Goal: Task Accomplishment & Management: Manage account settings

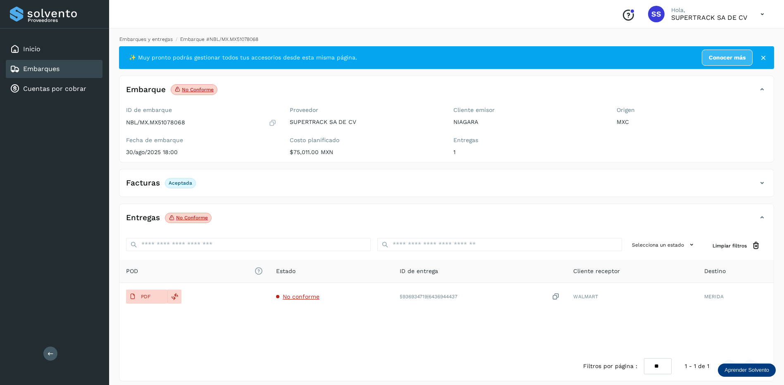
click at [154, 37] on link "Embarques y entregas" at bounding box center [145, 39] width 53 height 6
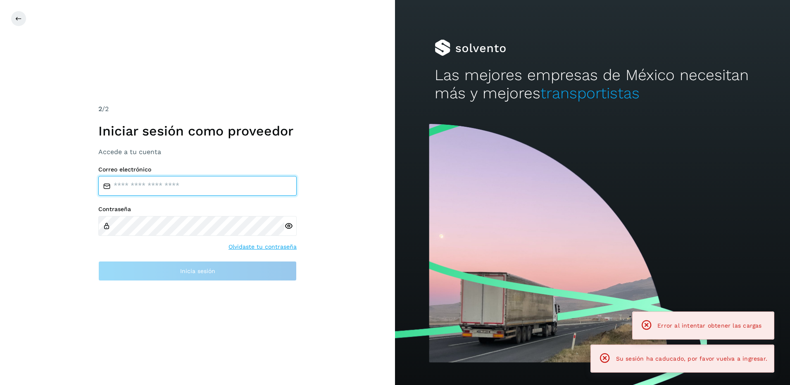
type input "**********"
drag, startPoint x: 188, startPoint y: 69, endPoint x: 56, endPoint y: 53, distance: 133.5
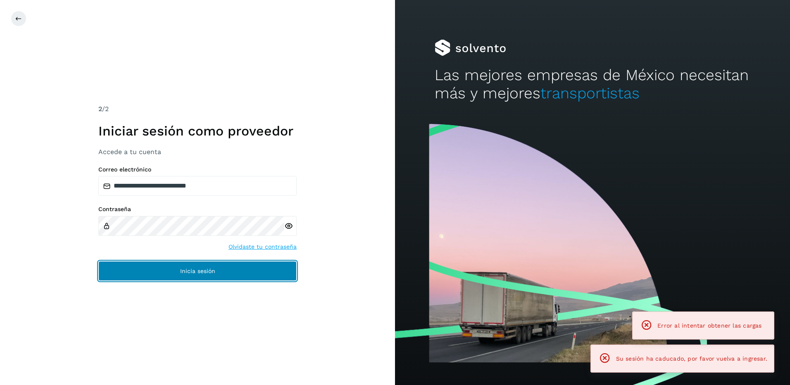
click at [237, 271] on button "Inicia sesión" at bounding box center [197, 271] width 198 height 20
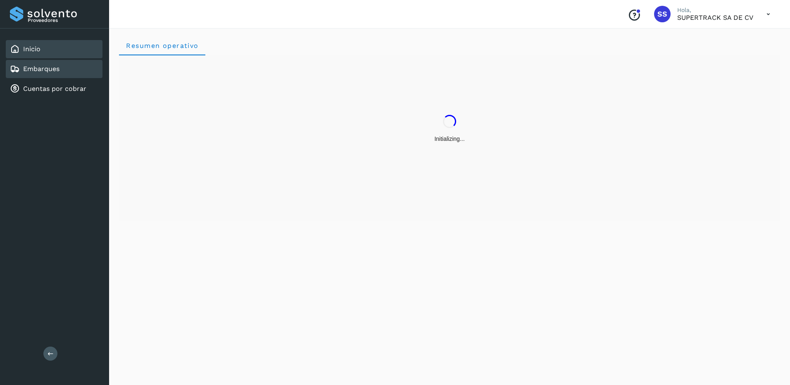
click at [53, 73] on link "Embarques" at bounding box center [41, 69] width 36 height 8
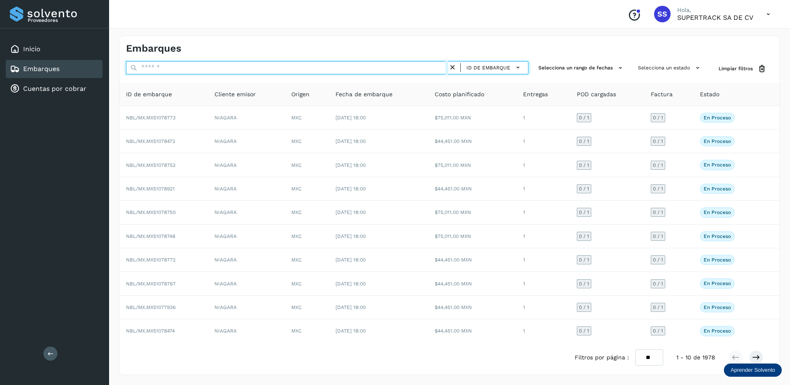
click at [166, 69] on input "text" at bounding box center [287, 67] width 322 height 13
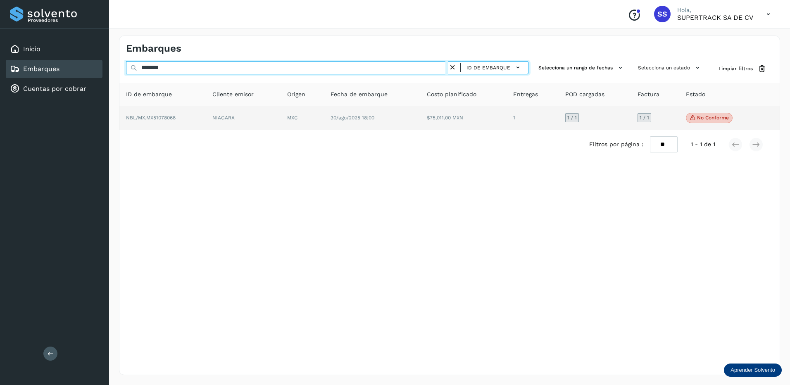
type input "********"
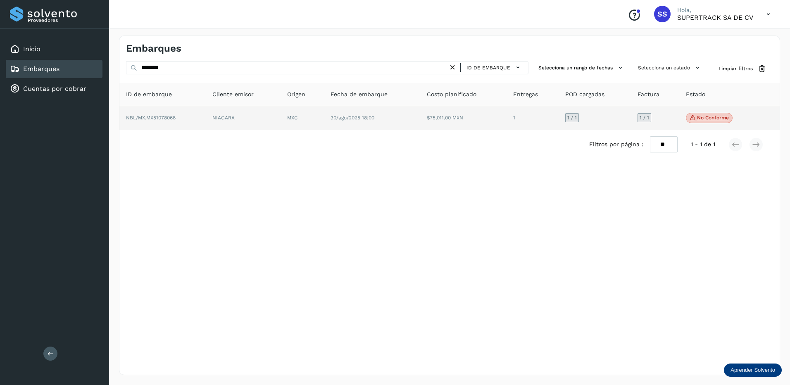
click at [323, 120] on td "MXC" at bounding box center [301, 118] width 43 height 24
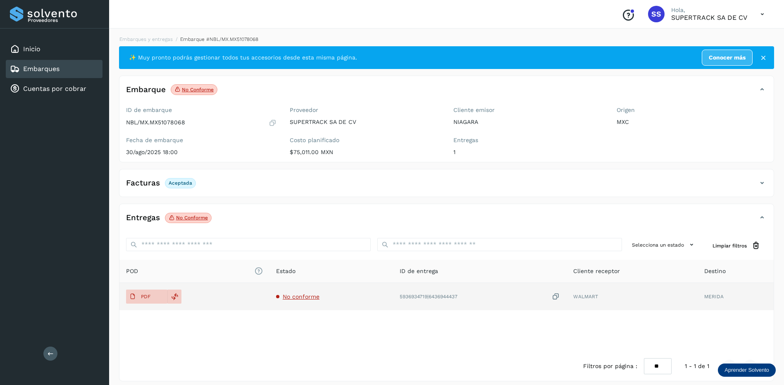
click at [303, 300] on td "No conforme" at bounding box center [331, 296] width 124 height 27
click at [307, 296] on span "No conforme" at bounding box center [301, 296] width 37 height 7
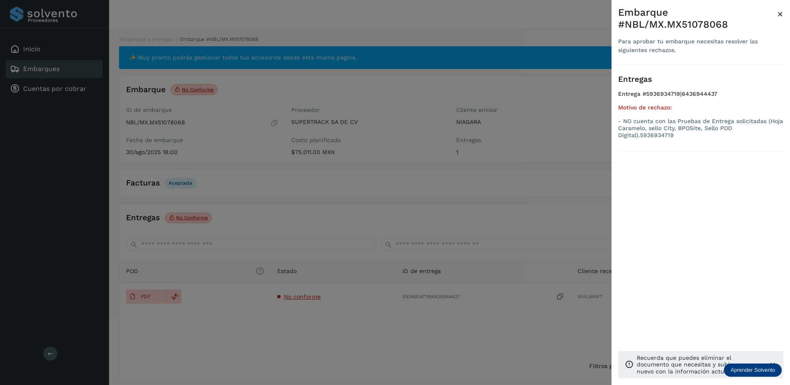
drag, startPoint x: 567, startPoint y: 246, endPoint x: 562, endPoint y: 247, distance: 5.0
click at [567, 246] on div at bounding box center [395, 192] width 790 height 385
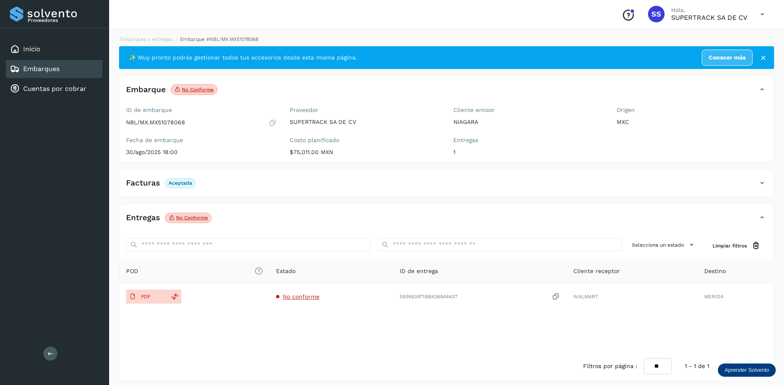
drag, startPoint x: 711, startPoint y: 10, endPoint x: 708, endPoint y: 4, distance: 7.0
click at [708, 4] on div "Conoce nuestros beneficios SS Hola, SUPERTRACK SA DE CV" at bounding box center [446, 14] width 675 height 29
drag, startPoint x: 691, startPoint y: 7, endPoint x: 701, endPoint y: 3, distance: 10.2
click at [701, 3] on div "Conoce nuestros beneficios SS Hola, SUPERTRACK SA DE CV" at bounding box center [446, 14] width 675 height 29
drag, startPoint x: 698, startPoint y: 4, endPoint x: 710, endPoint y: 4, distance: 12.0
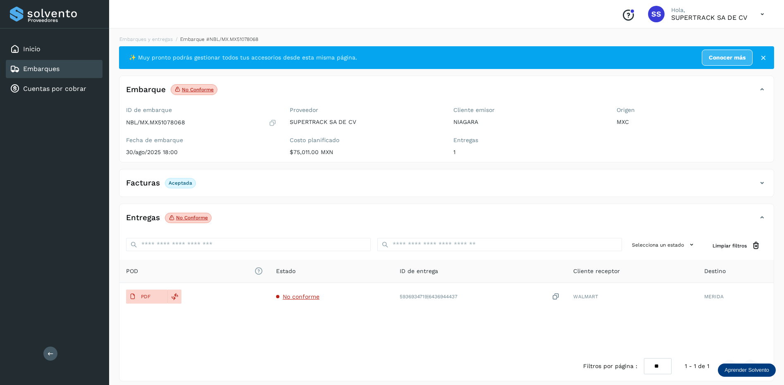
click at [710, 4] on div "Conoce nuestros beneficios SS Hola, SUPERTRACK SA DE CV" at bounding box center [446, 14] width 675 height 29
click at [155, 43] on li "Embarques y entregas" at bounding box center [143, 39] width 59 height 7
click at [156, 40] on link "Embarques y entregas" at bounding box center [145, 39] width 53 height 6
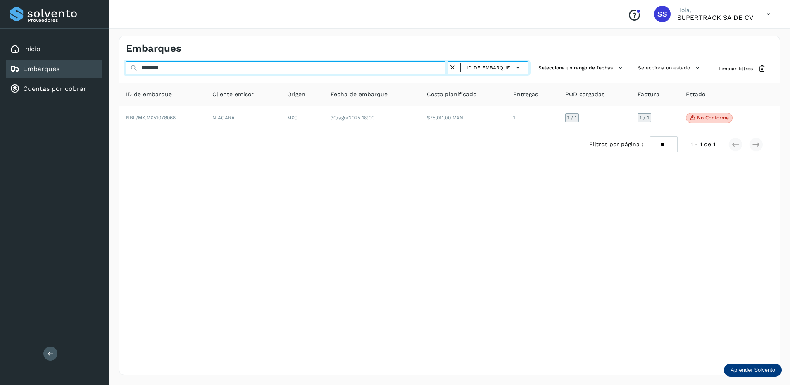
drag, startPoint x: 183, startPoint y: 67, endPoint x: 70, endPoint y: 59, distance: 113.9
click at [70, 59] on div "Proveedores Inicio Embarques Cuentas por cobrar Salir Conoce nuestros beneficio…" at bounding box center [395, 192] width 790 height 385
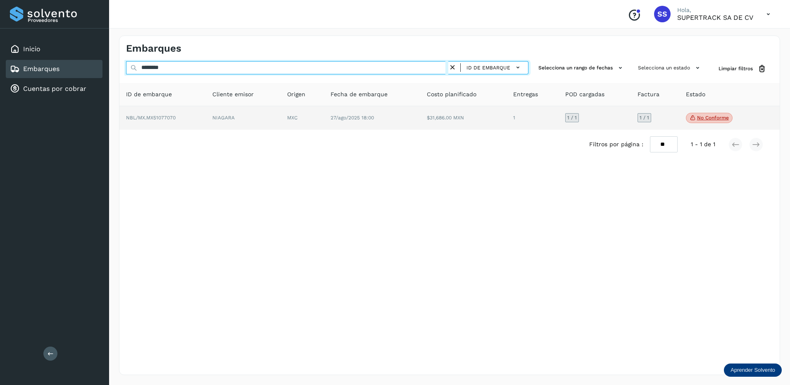
type input "********"
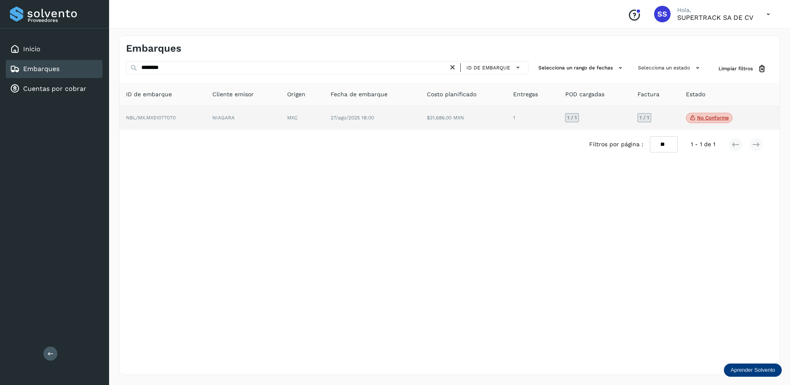
click at [164, 127] on td "NBL/MX.MX51077070" at bounding box center [162, 118] width 86 height 24
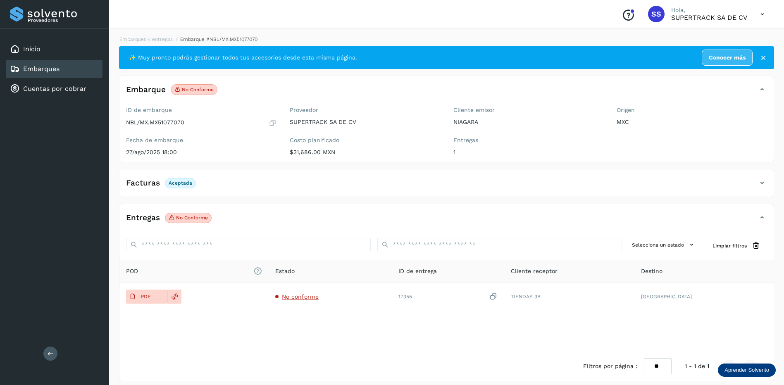
click at [243, 191] on div "Facturas Aceptada" at bounding box center [446, 186] width 654 height 21
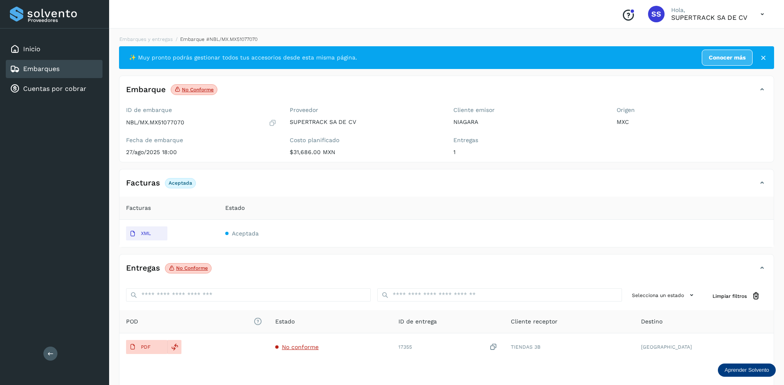
click at [243, 190] on div "Facturas Aceptada" at bounding box center [437, 183] width 637 height 14
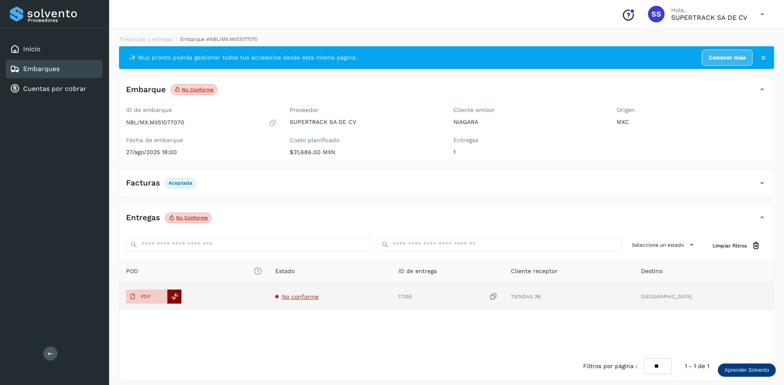
click at [173, 294] on icon at bounding box center [174, 296] width 7 height 7
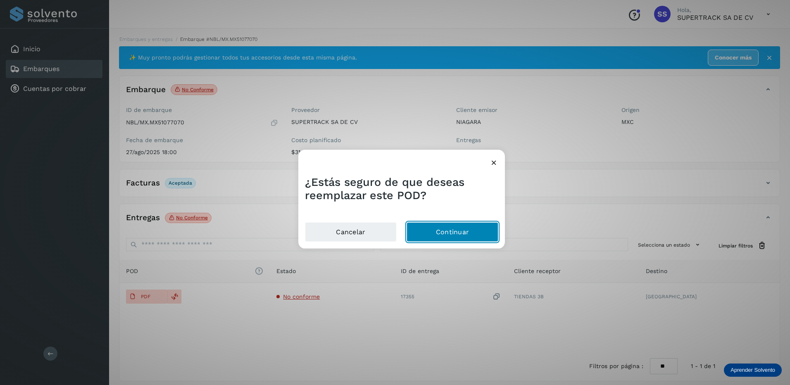
click at [437, 231] on button "Continuar" at bounding box center [452, 232] width 92 height 20
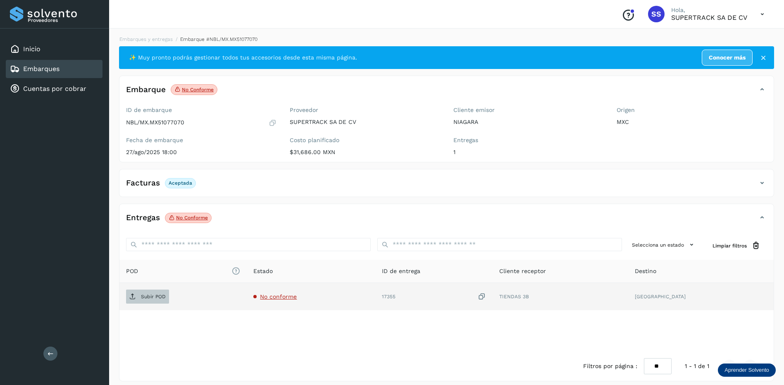
click at [150, 298] on p "Subir POD" at bounding box center [153, 297] width 25 height 6
click at [140, 38] on link "Embarques y entregas" at bounding box center [145, 39] width 53 height 6
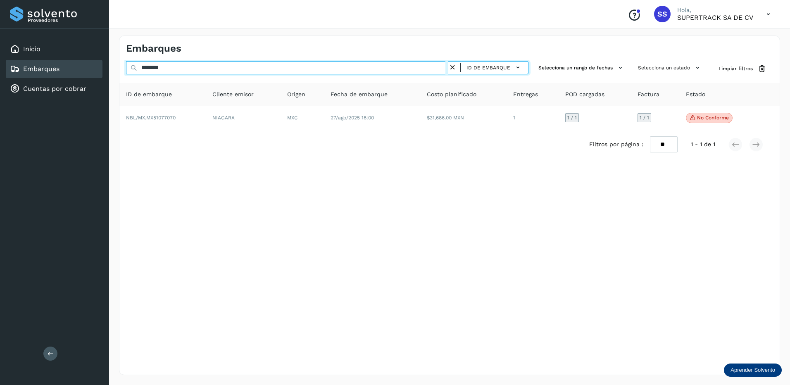
click at [200, 69] on input "********" at bounding box center [287, 67] width 322 height 13
type input "********"
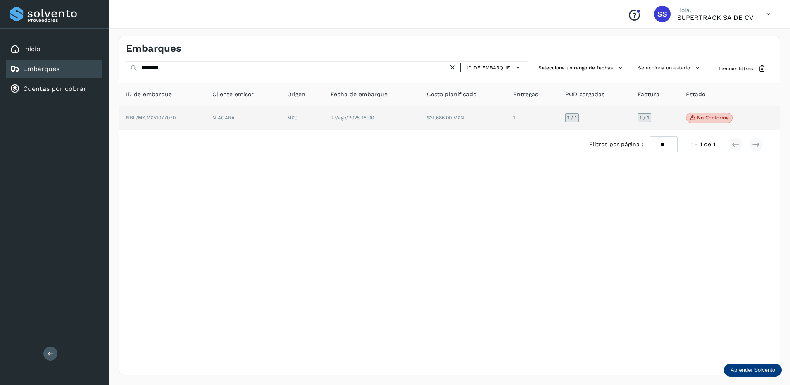
click at [311, 107] on td "MXC" at bounding box center [301, 118] width 43 height 24
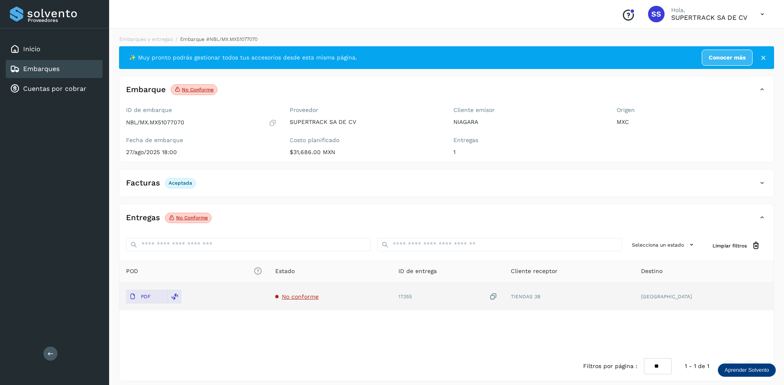
click at [318, 299] on span "No conforme" at bounding box center [300, 296] width 37 height 7
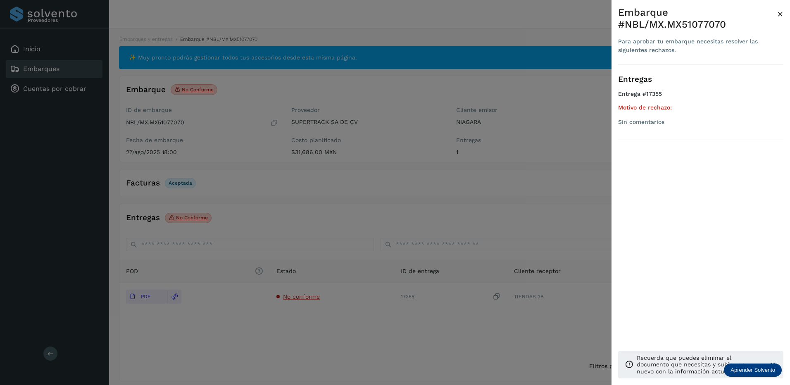
click at [326, 321] on div at bounding box center [395, 192] width 790 height 385
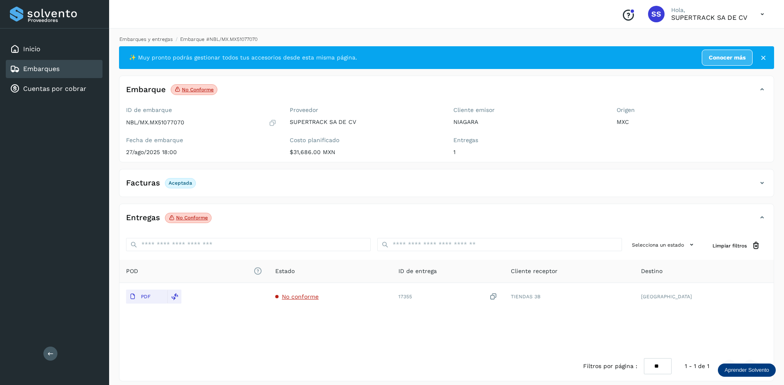
click at [154, 37] on link "Embarques y entregas" at bounding box center [145, 39] width 53 height 6
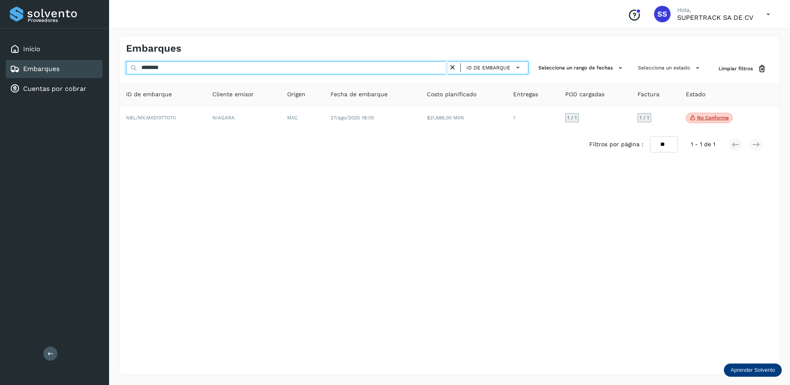
click at [178, 66] on input "********" at bounding box center [287, 67] width 322 height 13
type input "*"
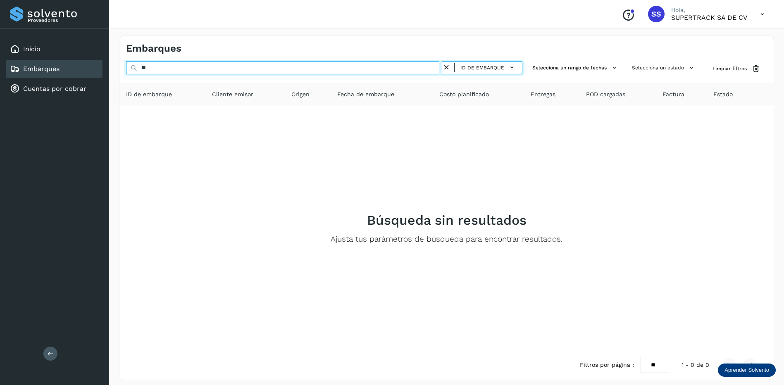
type input "*"
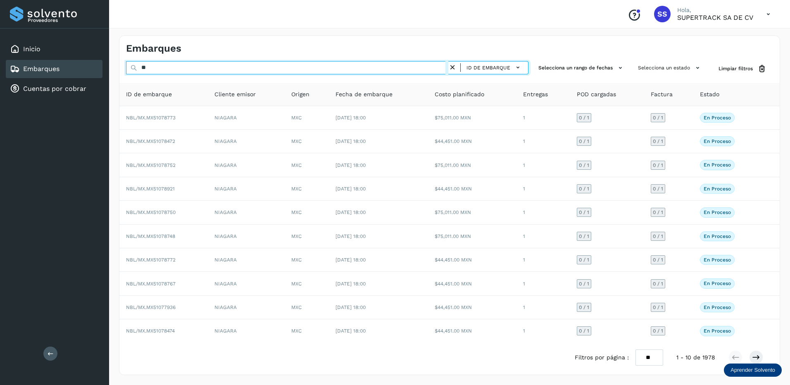
type input "*"
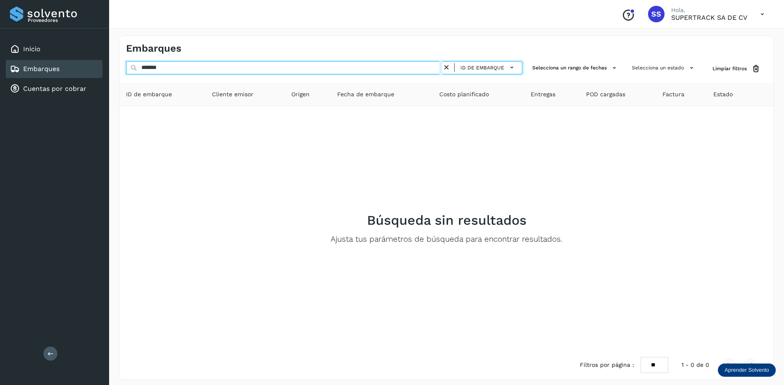
drag, startPoint x: 198, startPoint y: 66, endPoint x: 122, endPoint y: 66, distance: 76.0
click at [122, 66] on div "******* ID de embarque Selecciona un rango de fechas Selecciona un estado Limpi…" at bounding box center [446, 68] width 654 height 15
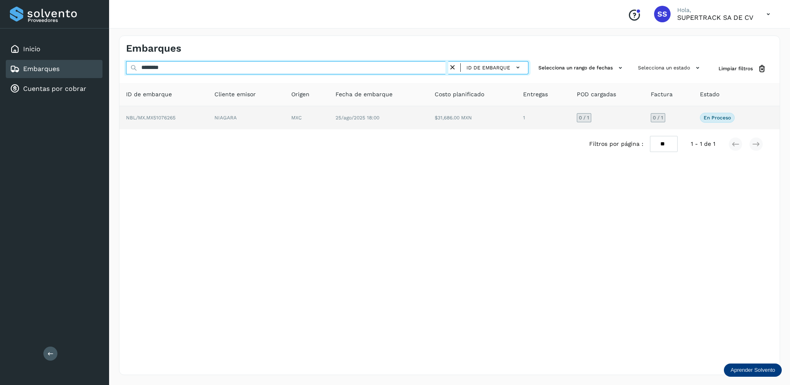
type input "********"
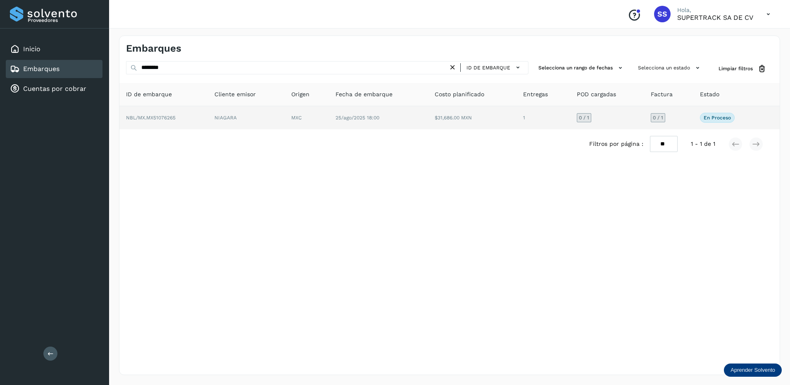
click at [323, 118] on td "MXC" at bounding box center [307, 117] width 44 height 23
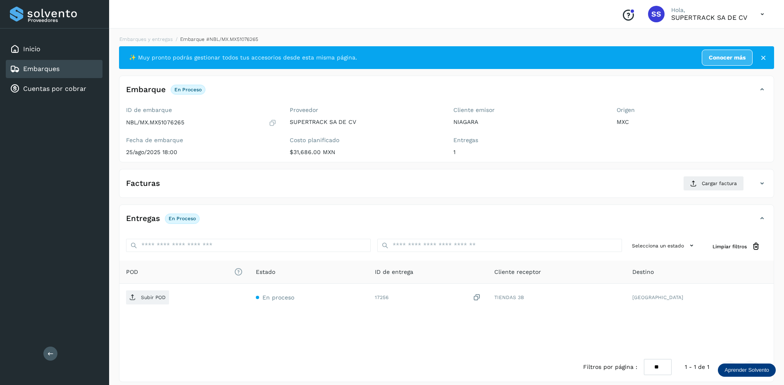
click at [204, 185] on div "Facturas Cargar factura" at bounding box center [437, 183] width 637 height 15
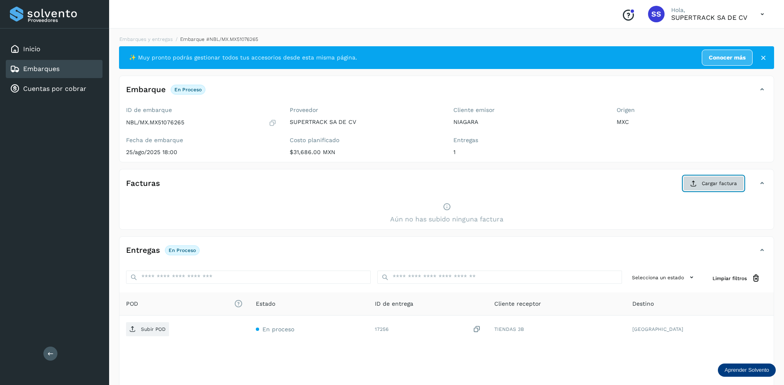
click at [709, 188] on button "Cargar factura" at bounding box center [713, 183] width 61 height 15
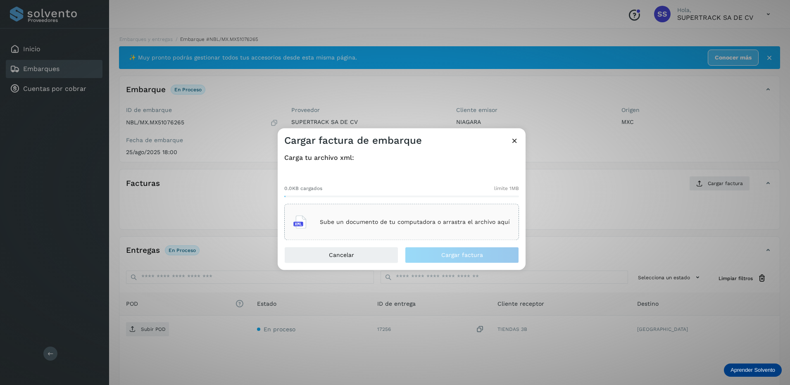
click at [441, 226] on div "Sube un documento de tu computadora o arrastra el archivo aquí" at bounding box center [401, 222] width 216 height 22
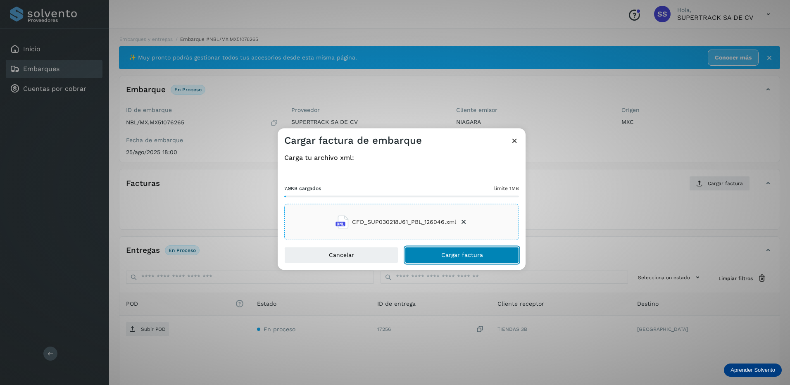
click at [470, 254] on span "Cargar factura" at bounding box center [462, 255] width 42 height 6
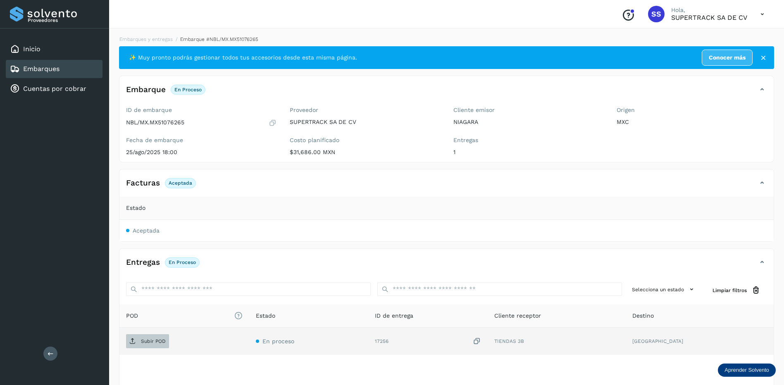
click at [138, 337] on span "Subir POD" at bounding box center [147, 341] width 43 height 13
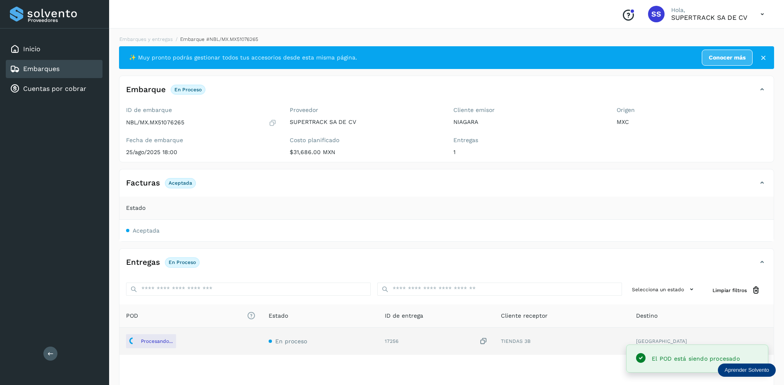
scroll to position [51, 0]
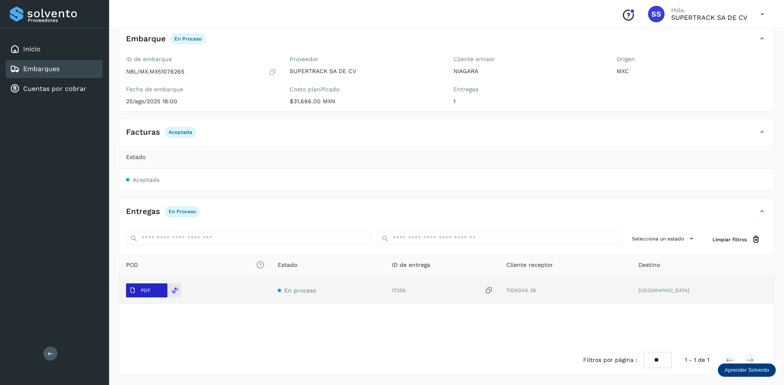
click at [143, 287] on span "PDF" at bounding box center [140, 290] width 28 height 13
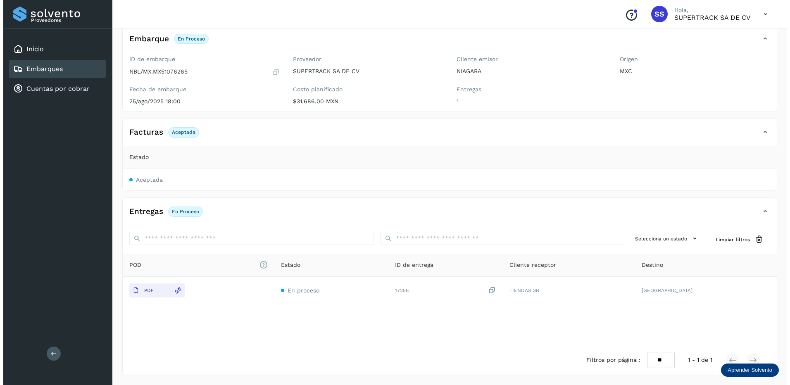
scroll to position [0, 0]
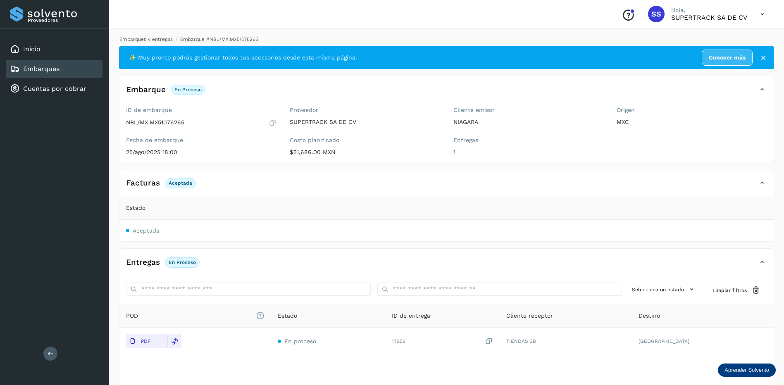
click at [161, 38] on link "Embarques y entregas" at bounding box center [145, 39] width 53 height 6
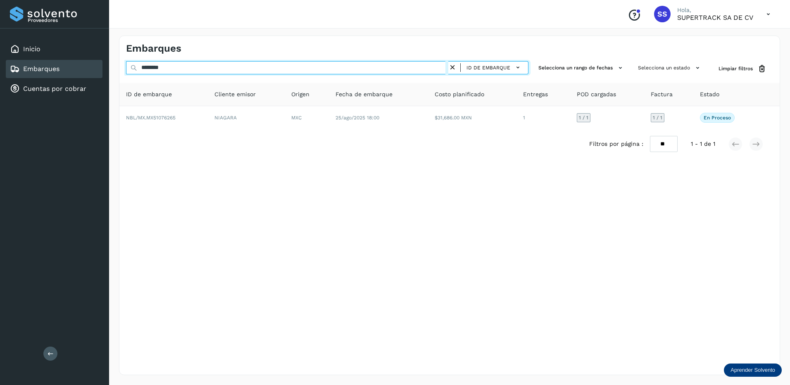
drag, startPoint x: 179, startPoint y: 68, endPoint x: 58, endPoint y: 67, distance: 121.0
click at [58, 67] on div "Proveedores Inicio Embarques Cuentas por cobrar Salir Conoce nuestros beneficio…" at bounding box center [395, 192] width 790 height 385
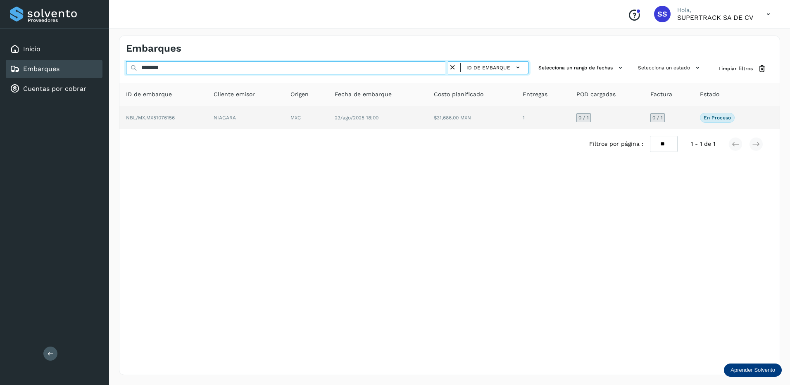
type input "********"
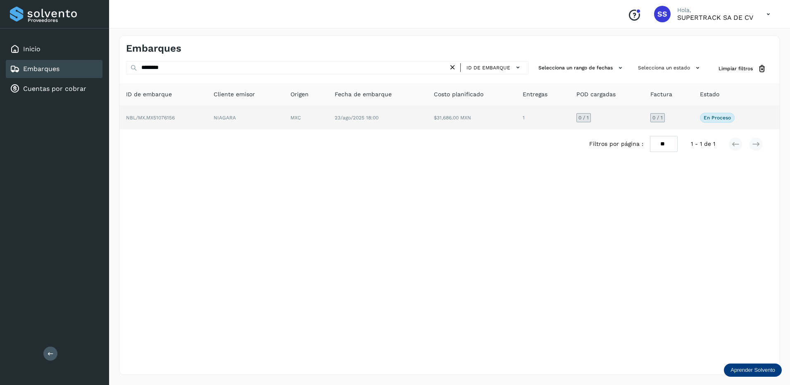
click at [309, 128] on td "MXC" at bounding box center [306, 117] width 44 height 23
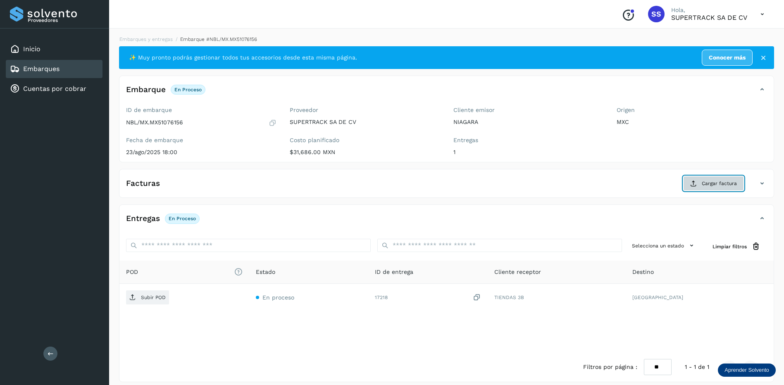
click at [729, 183] on span "Cargar factura" at bounding box center [718, 183] width 35 height 7
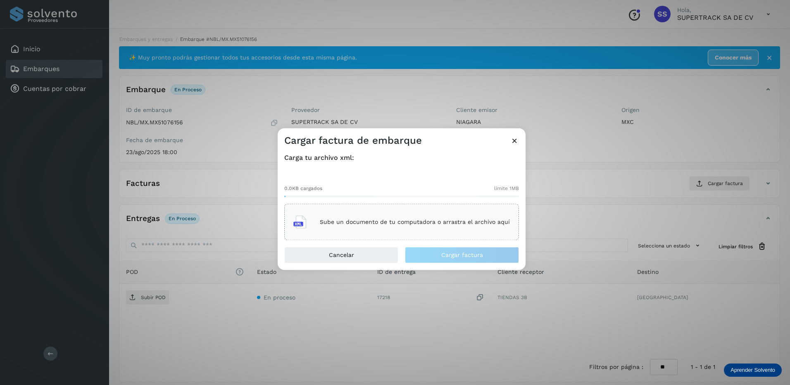
click at [384, 228] on div "Sube un documento de tu computadora o arrastra el archivo aquí" at bounding box center [401, 222] width 216 height 22
click at [516, 140] on icon at bounding box center [514, 140] width 9 height 9
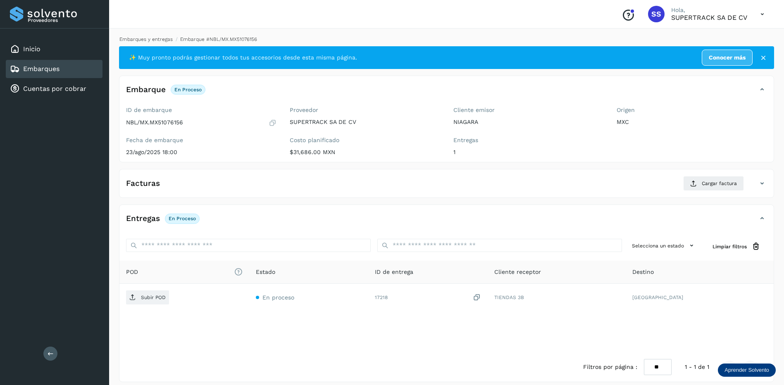
click at [146, 38] on link "Embarques y entregas" at bounding box center [145, 39] width 53 height 6
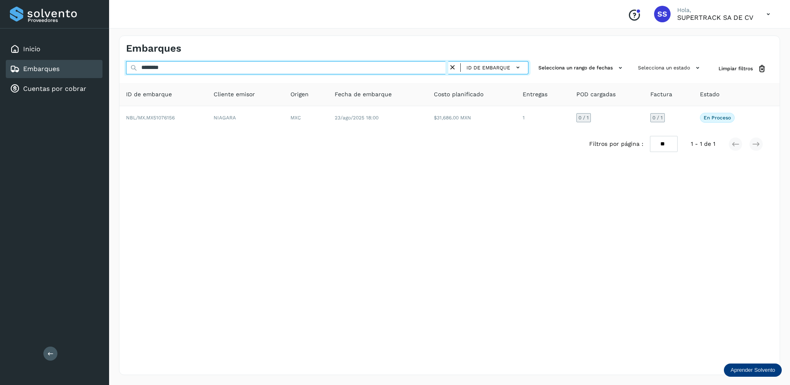
drag, startPoint x: 131, startPoint y: 65, endPoint x: 126, endPoint y: 65, distance: 5.8
click at [114, 65] on div "Embarques ******** ID de embarque Selecciona un rango de fechas Selecciona un e…" at bounding box center [449, 205] width 681 height 359
paste input "text"
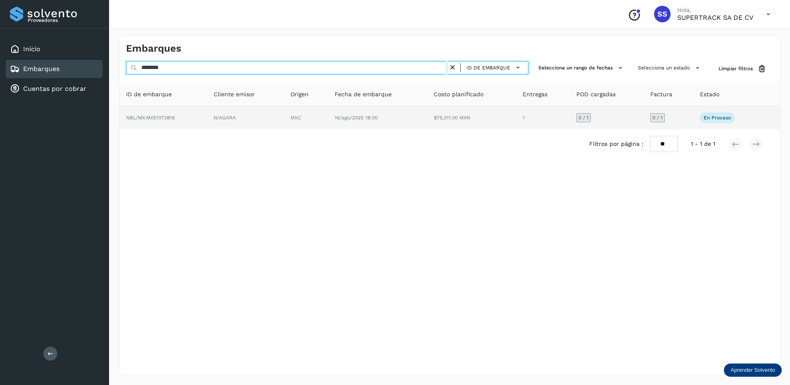
type input "********"
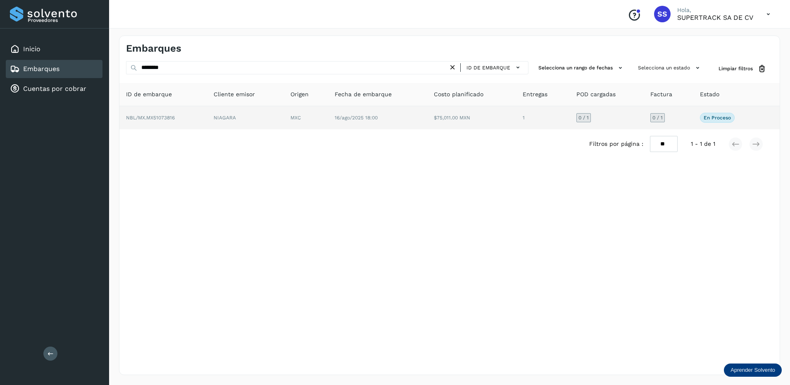
click at [330, 114] on td "16/ago/2025 18:00" at bounding box center [377, 117] width 99 height 23
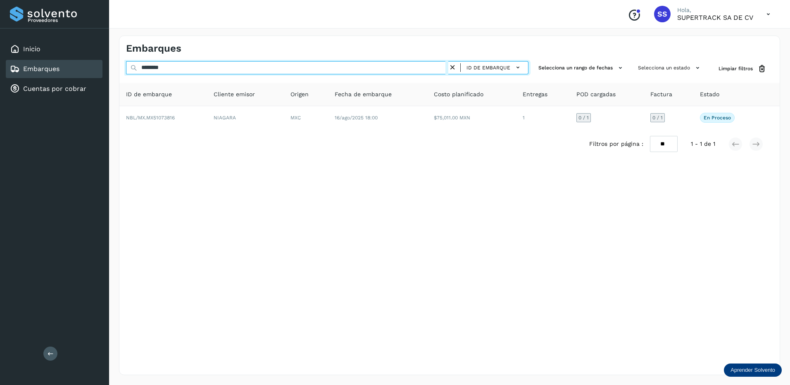
drag, startPoint x: 188, startPoint y: 67, endPoint x: 96, endPoint y: 64, distance: 92.1
click at [97, 64] on div "Proveedores Inicio Embarques Cuentas por cobrar Salir Conoce nuestros beneficio…" at bounding box center [395, 192] width 790 height 385
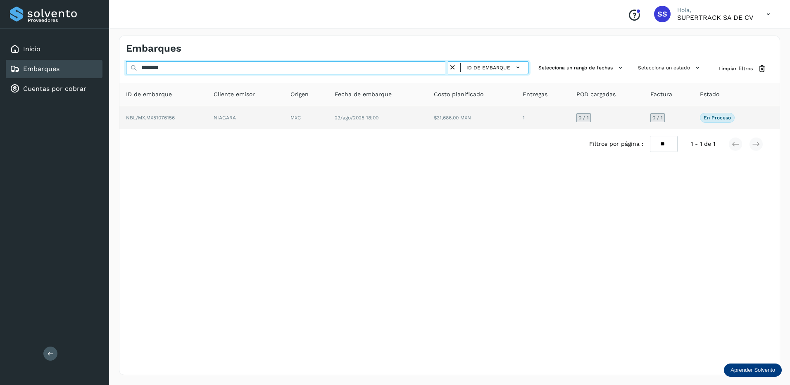
type input "********"
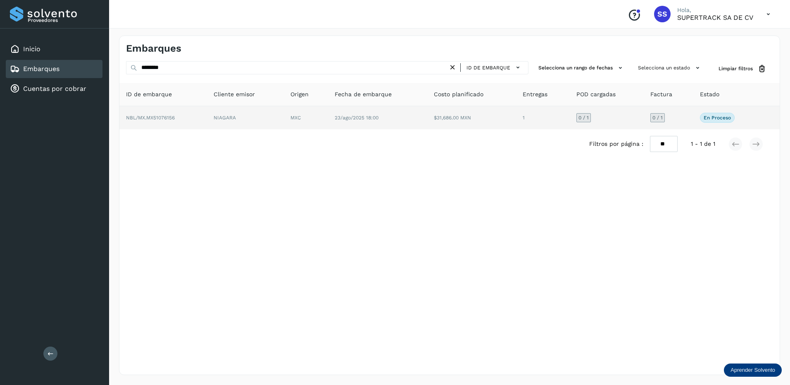
click at [188, 120] on td "NBL/MX.MX51076156" at bounding box center [163, 117] width 88 height 23
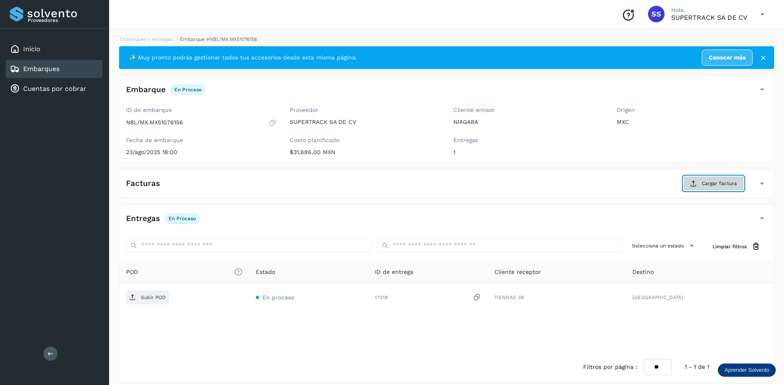
click at [715, 186] on span "Cargar factura" at bounding box center [718, 183] width 35 height 7
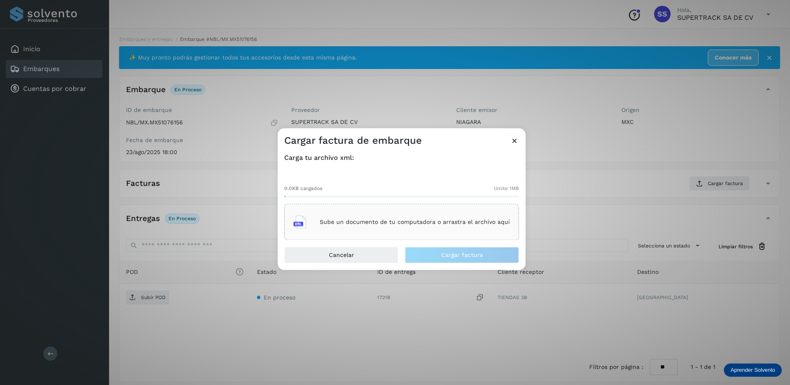
click at [497, 227] on div "Sube un documento de tu computadora o arrastra el archivo aquí" at bounding box center [401, 222] width 216 height 22
drag, startPoint x: 497, startPoint y: 227, endPoint x: 430, endPoint y: 222, distance: 67.9
click at [430, 222] on p "Sube un documento de tu computadora o arrastra el archivo aquí" at bounding box center [415, 222] width 190 height 7
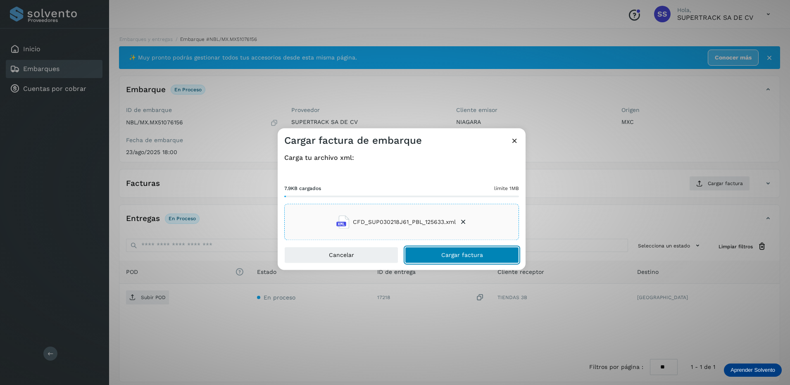
click at [480, 255] on span "Cargar factura" at bounding box center [462, 255] width 42 height 6
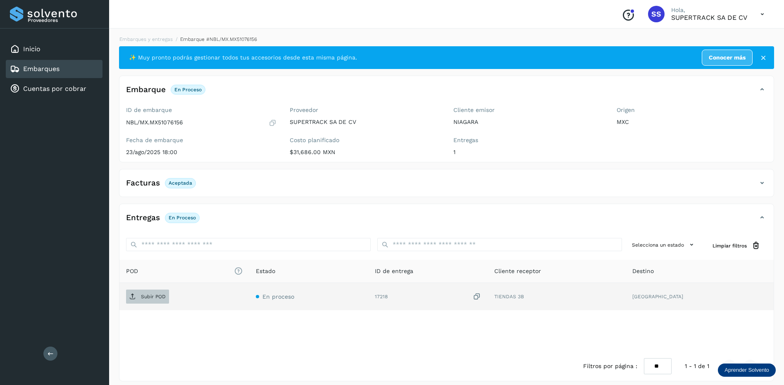
click at [146, 297] on p "Subir POD" at bounding box center [153, 297] width 25 height 6
click at [152, 38] on link "Embarques y entregas" at bounding box center [145, 39] width 53 height 6
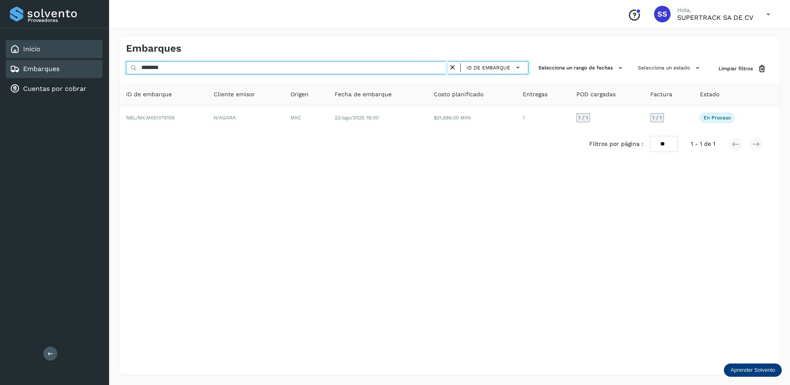
drag, startPoint x: 212, startPoint y: 66, endPoint x: 62, endPoint y: 44, distance: 151.2
click at [65, 48] on div "Proveedores Inicio Embarques Cuentas por cobrar Salir Conoce nuestros beneficio…" at bounding box center [395, 192] width 790 height 385
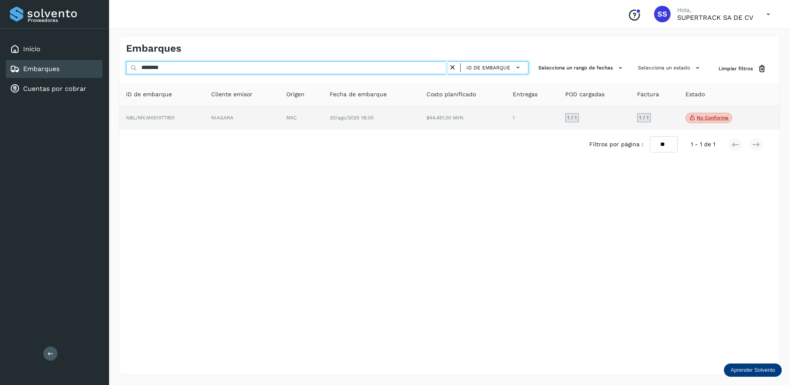
type input "********"
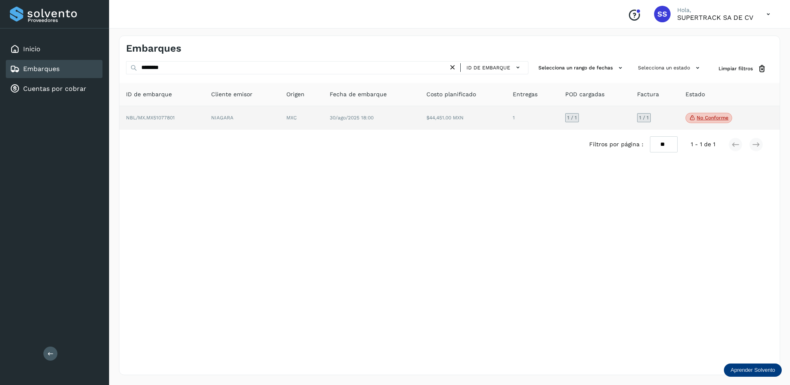
click at [275, 111] on td "NIAGARA" at bounding box center [241, 118] width 75 height 24
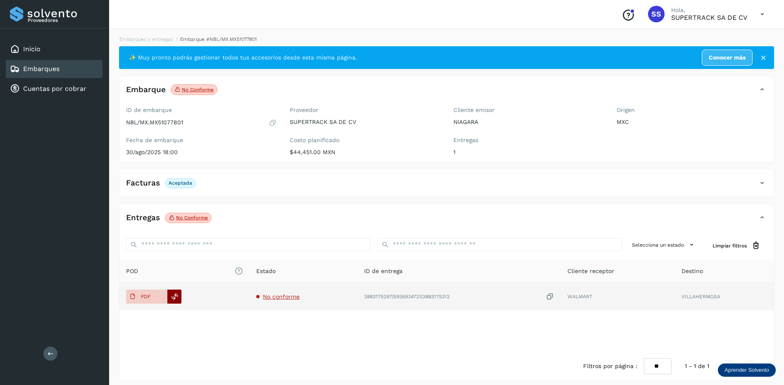
click at [179, 302] on div at bounding box center [174, 297] width 14 height 14
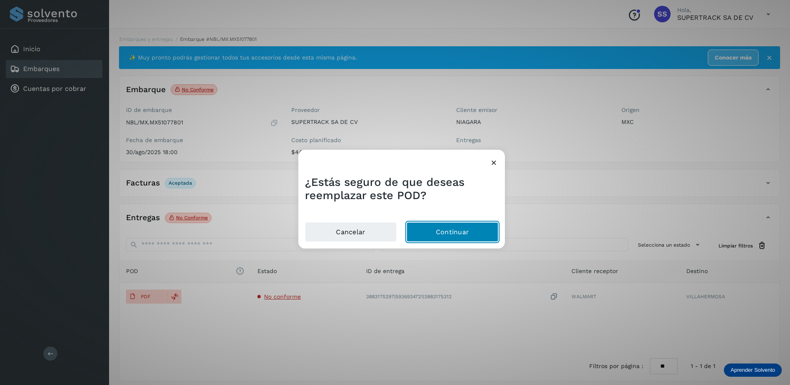
click at [453, 235] on button "Continuar" at bounding box center [452, 232] width 92 height 20
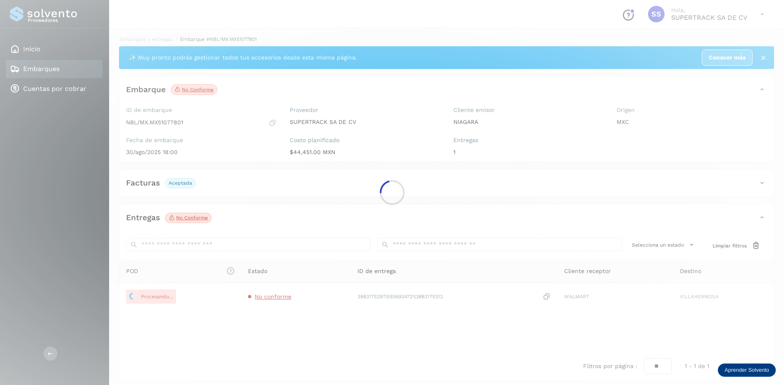
click at [328, 65] on div at bounding box center [392, 192] width 784 height 385
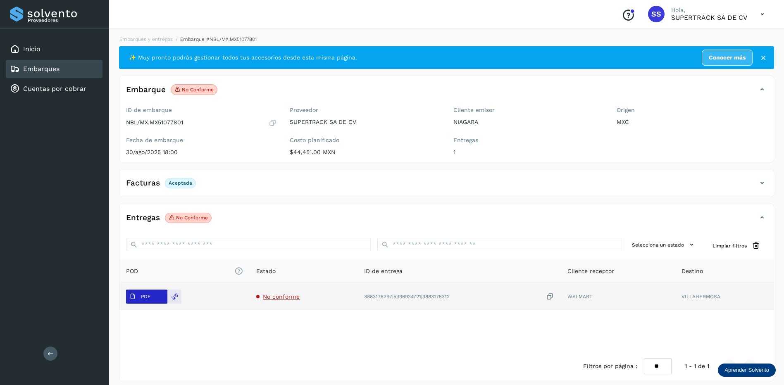
click at [149, 296] on p "PDF" at bounding box center [146, 297] width 10 height 6
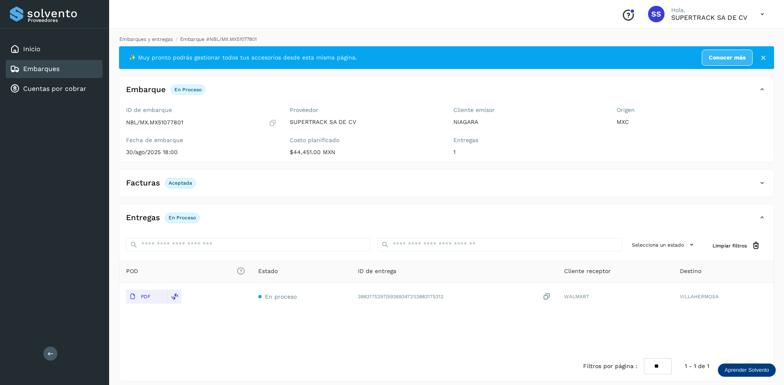
click at [128, 37] on link "Embarques y entregas" at bounding box center [145, 39] width 53 height 6
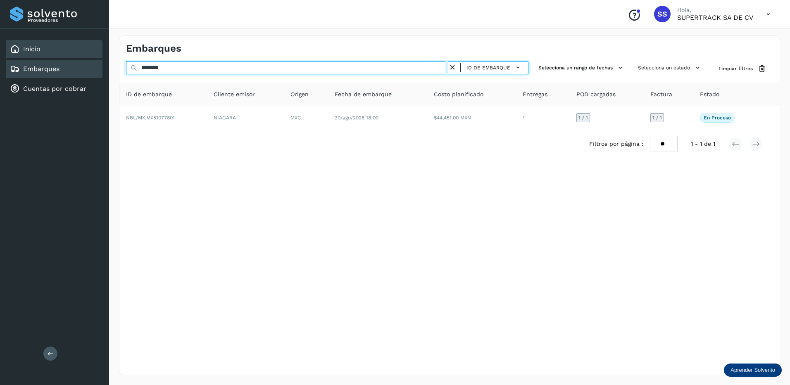
drag, startPoint x: 184, startPoint y: 63, endPoint x: 19, endPoint y: 40, distance: 166.4
click at [19, 40] on div "Proveedores Inicio Embarques Cuentas por cobrar Salir Conoce nuestros beneficio…" at bounding box center [395, 192] width 790 height 385
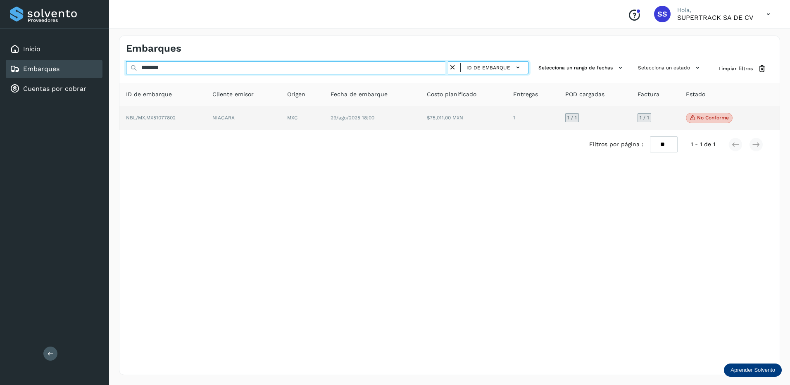
type input "********"
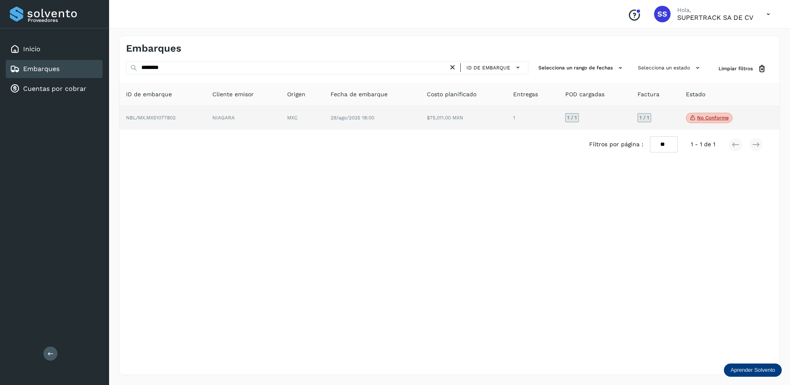
click at [413, 114] on td "29/ago/2025 18:00" at bounding box center [372, 118] width 97 height 24
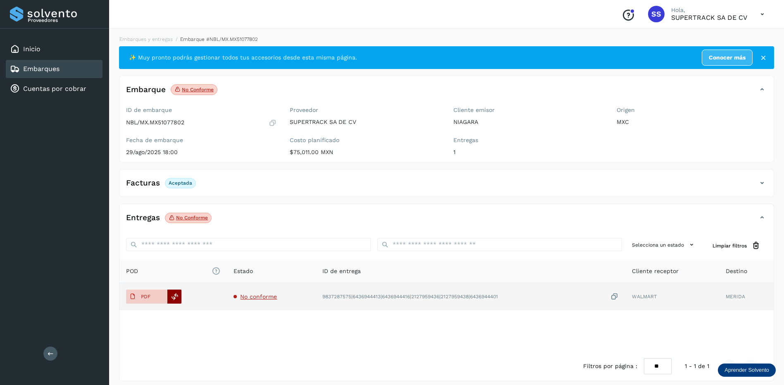
click at [177, 296] on icon at bounding box center [174, 296] width 7 height 7
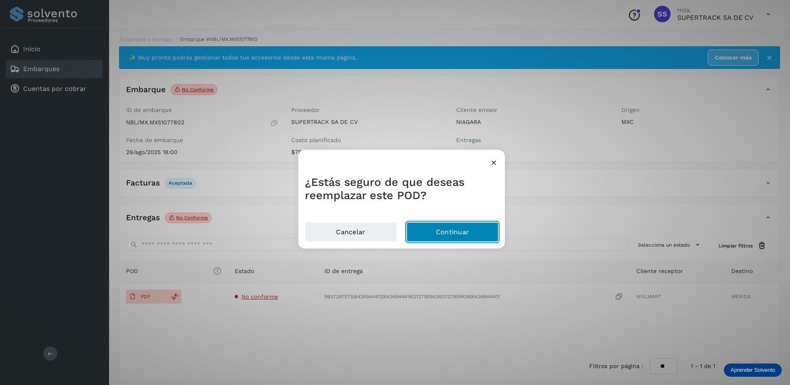
click at [460, 226] on button "Continuar" at bounding box center [452, 232] width 92 height 20
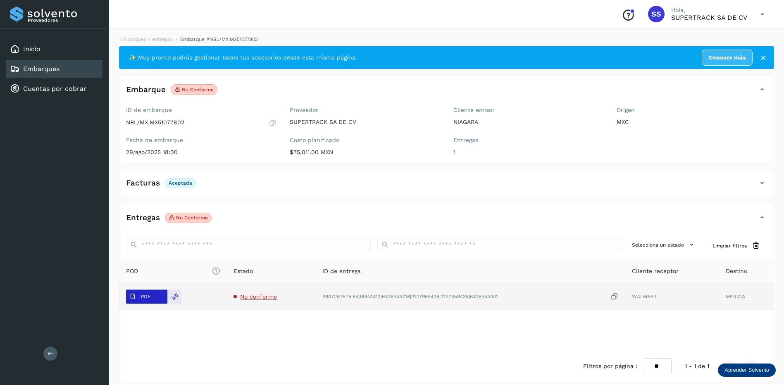
click at [152, 295] on span "PDF" at bounding box center [140, 296] width 28 height 13
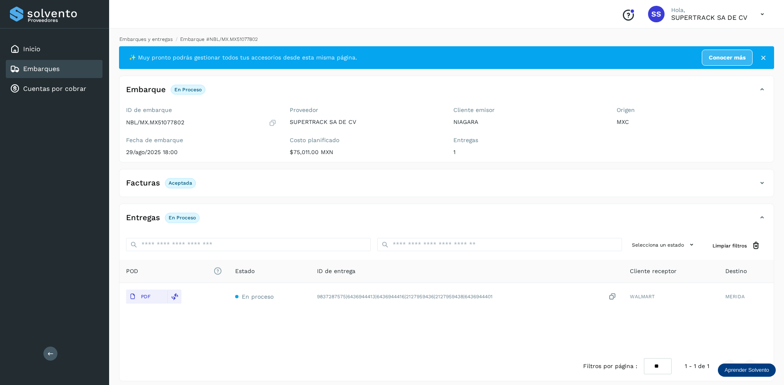
click at [155, 40] on link "Embarques y entregas" at bounding box center [145, 39] width 53 height 6
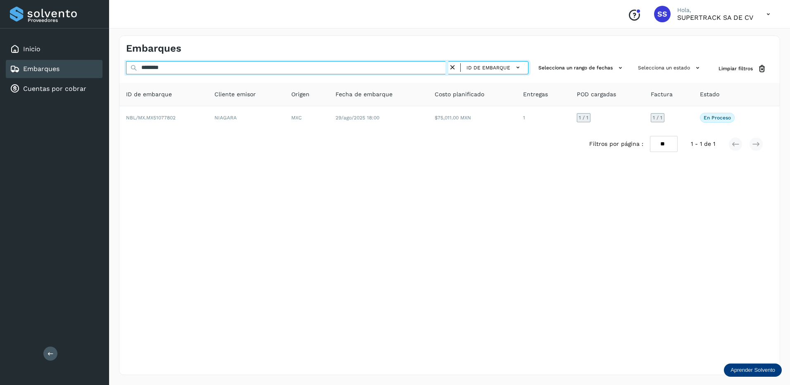
drag, startPoint x: 173, startPoint y: 64, endPoint x: 158, endPoint y: 67, distance: 15.5
click at [119, 66] on div "******** ID de embarque Selecciona un rango de fechas Selecciona un estado Limp…" at bounding box center [449, 68] width 660 height 15
paste input "**"
drag, startPoint x: 175, startPoint y: 67, endPoint x: 126, endPoint y: 68, distance: 49.6
click at [118, 68] on div "**********" at bounding box center [449, 205] width 681 height 359
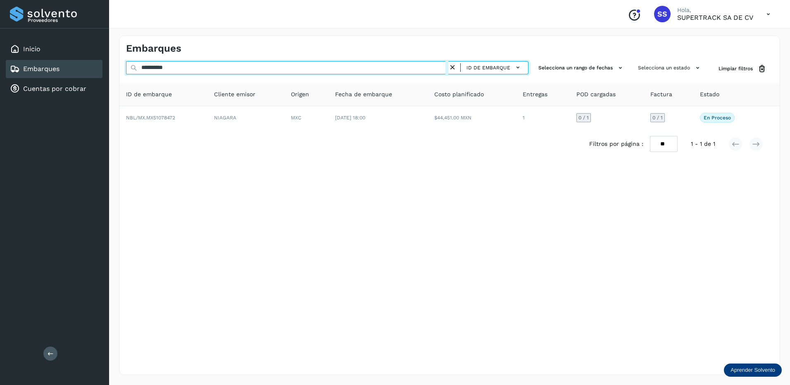
paste input "text"
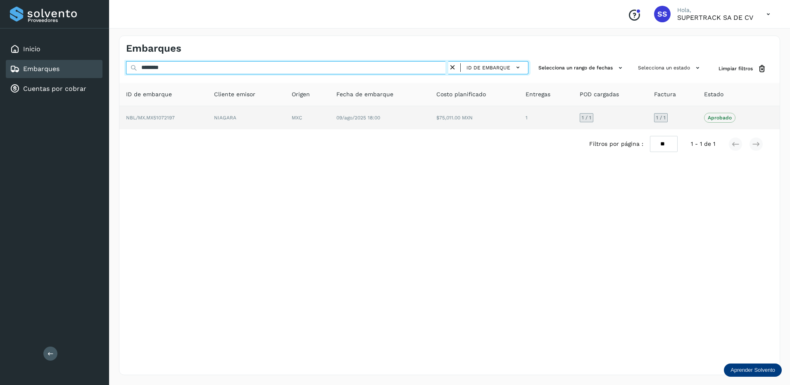
type input "********"
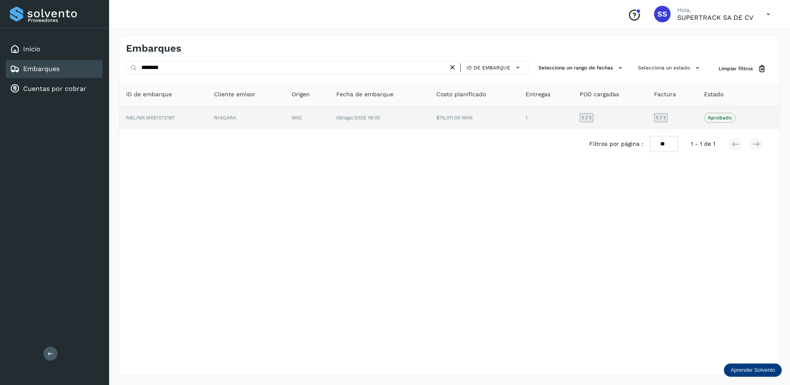
click at [363, 129] on td "09/ago/2025 18:00" at bounding box center [380, 117] width 100 height 23
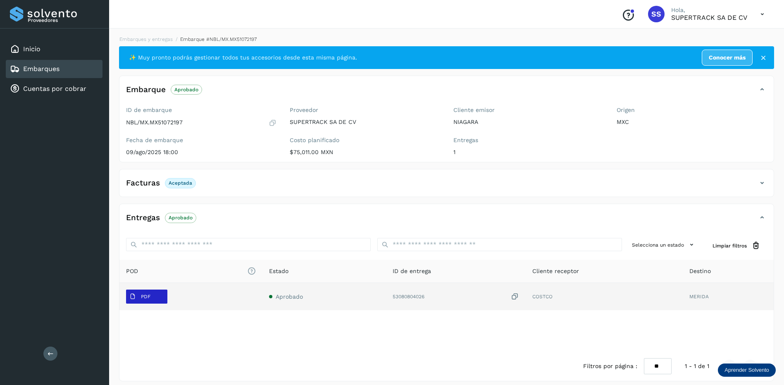
click at [154, 292] on button "PDF" at bounding box center [146, 297] width 41 height 14
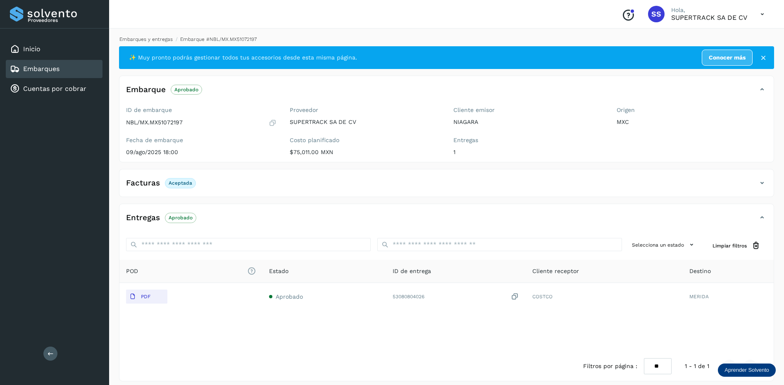
click at [135, 39] on link "Embarques y entregas" at bounding box center [145, 39] width 53 height 6
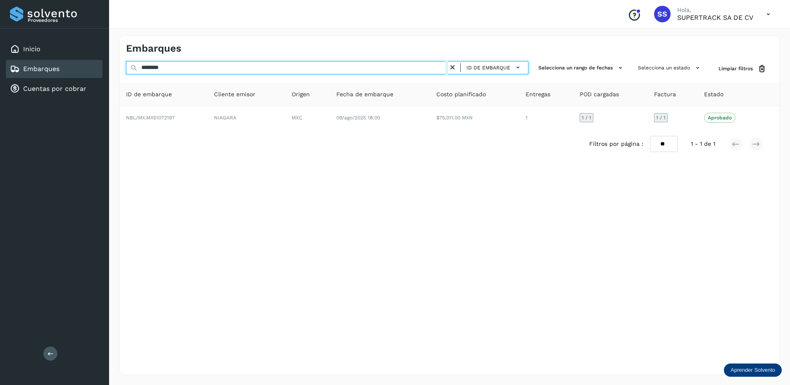
drag, startPoint x: 173, startPoint y: 68, endPoint x: 121, endPoint y: 61, distance: 52.5
click at [121, 61] on div "******** ID de embarque Selecciona un rango de fechas Selecciona un estado Limp…" at bounding box center [449, 68] width 660 height 15
paste input "text"
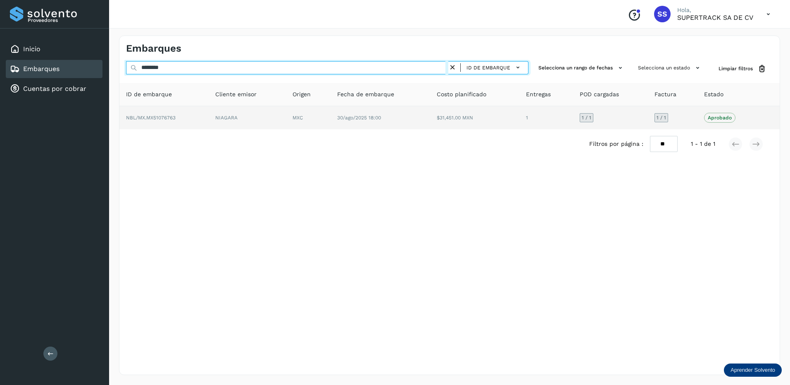
type input "********"
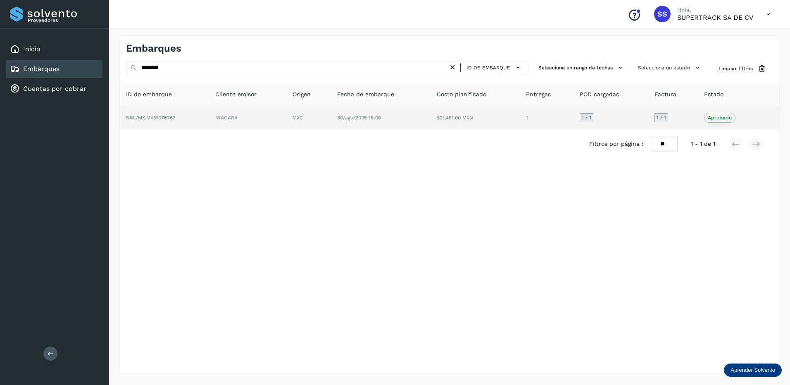
click at [260, 117] on td "NIAGARA" at bounding box center [247, 117] width 77 height 23
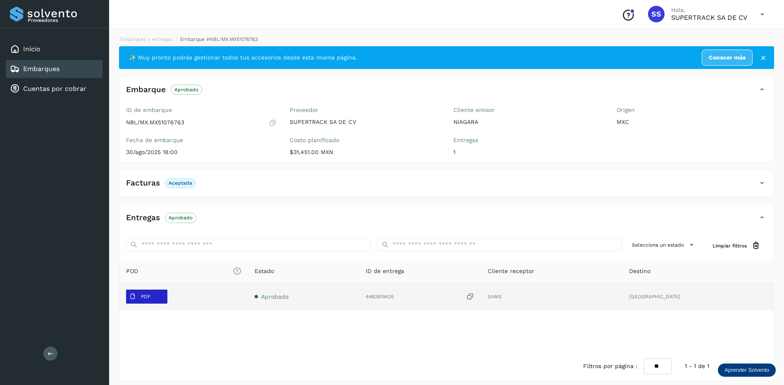
click at [143, 297] on p "PDF" at bounding box center [146, 297] width 10 height 6
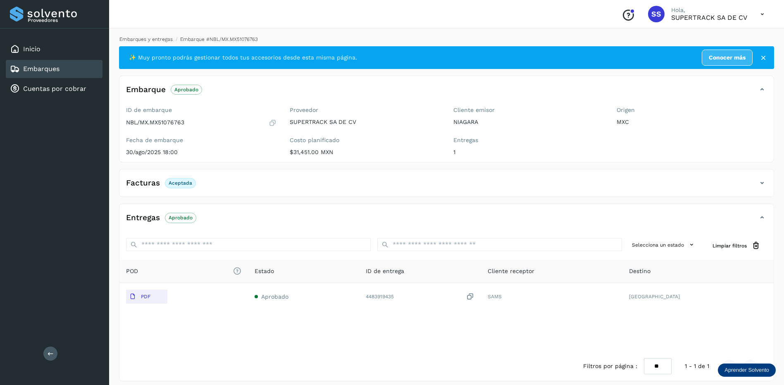
click at [147, 40] on link "Embarques y entregas" at bounding box center [145, 39] width 53 height 6
